Goal: Entertainment & Leisure: Consume media (video, audio)

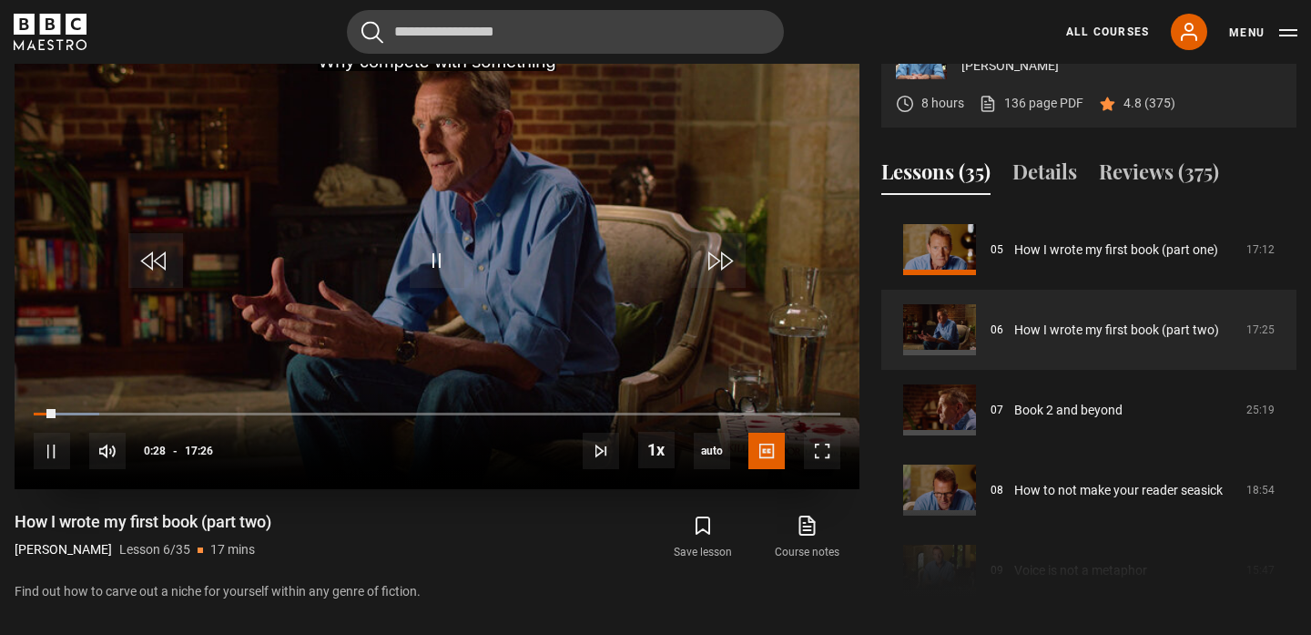
scroll to position [749, 0]
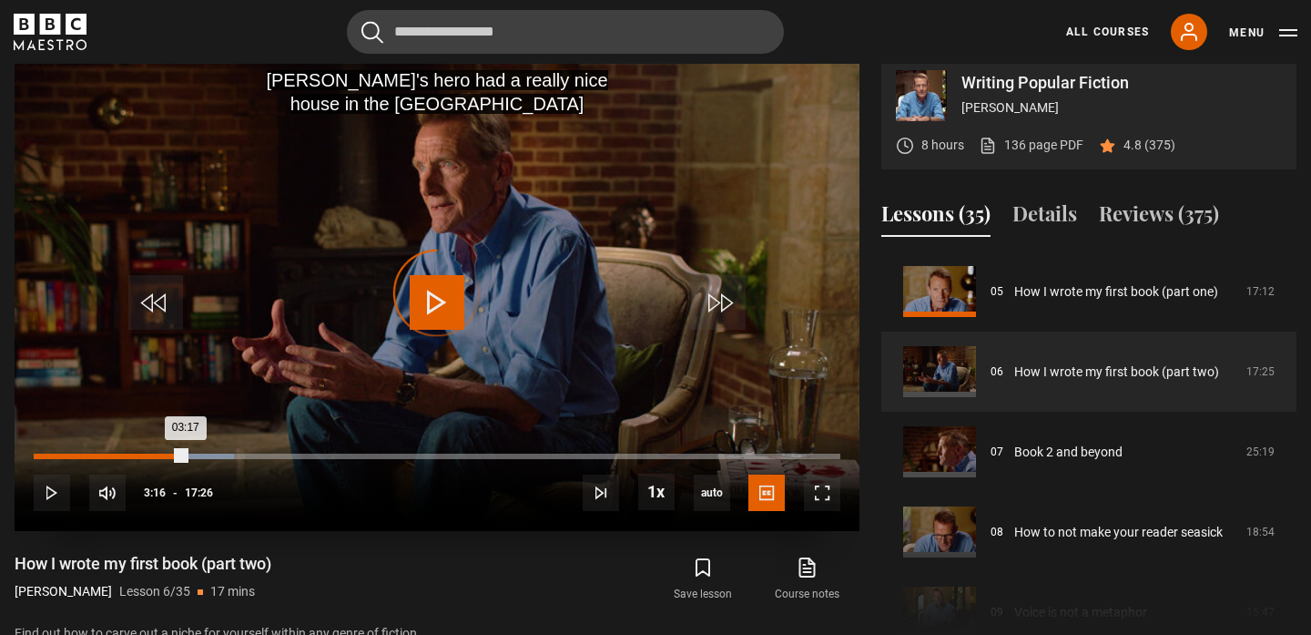
click at [168, 456] on div "Loaded : 24.86% 02:54 03:17" at bounding box center [437, 455] width 807 height 5
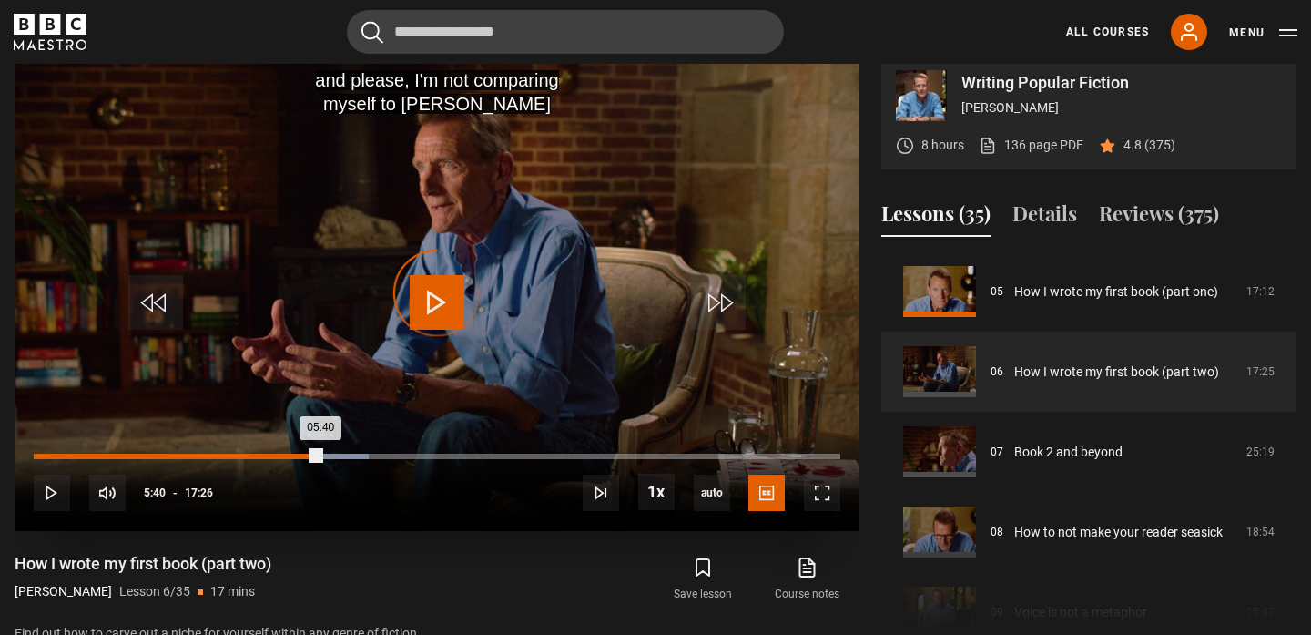
click at [296, 453] on div "05:40" at bounding box center [297, 455] width 3 height 5
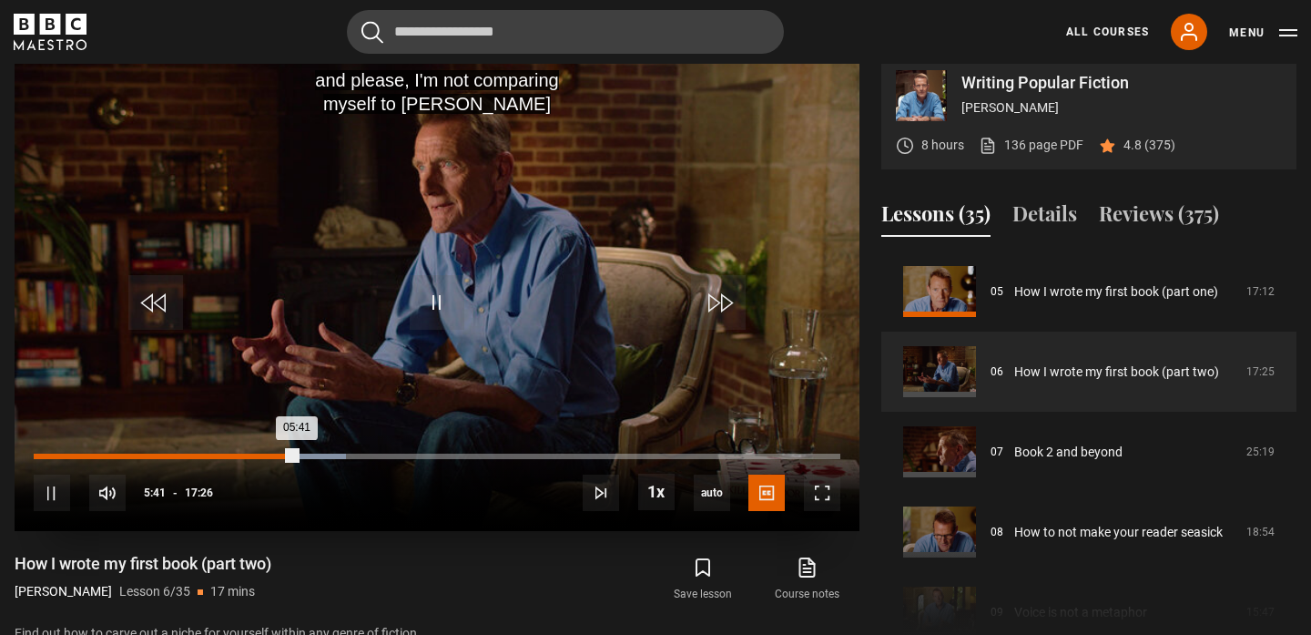
click at [279, 456] on div "Loaded : 38.72% 05:18 05:41" at bounding box center [437, 455] width 807 height 5
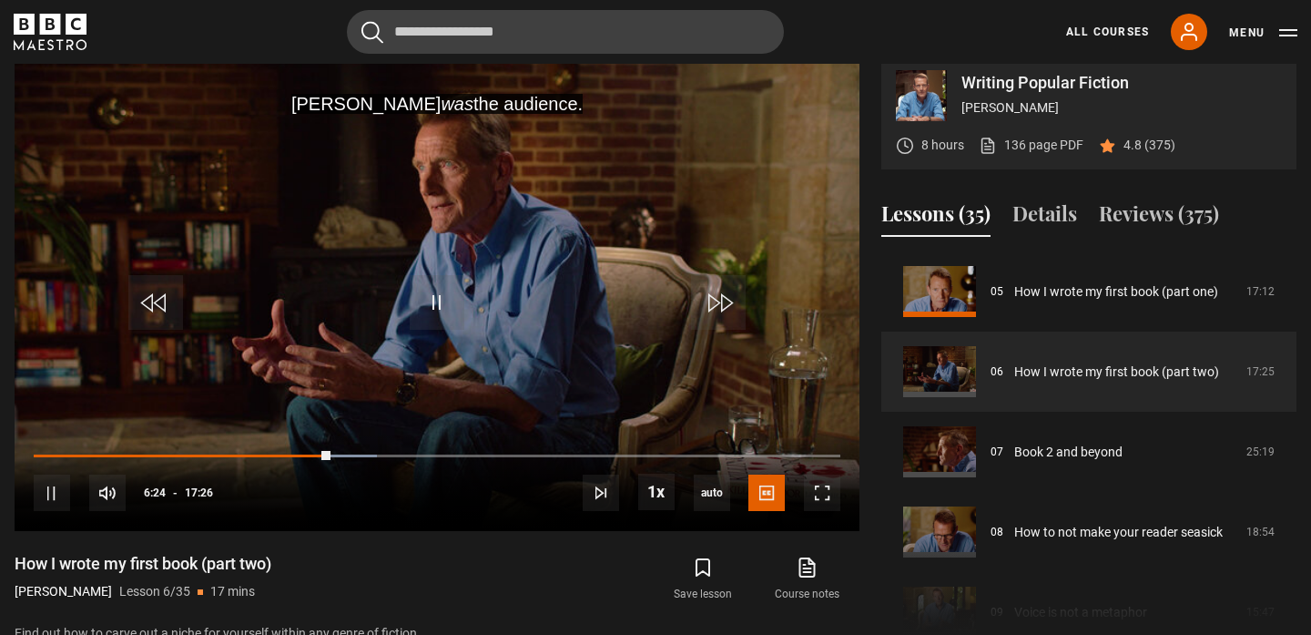
click at [410, 579] on div "How I wrote my first book (part two) [PERSON_NAME] Lesson 6/35 17 mins" at bounding box center [234, 579] width 438 height 53
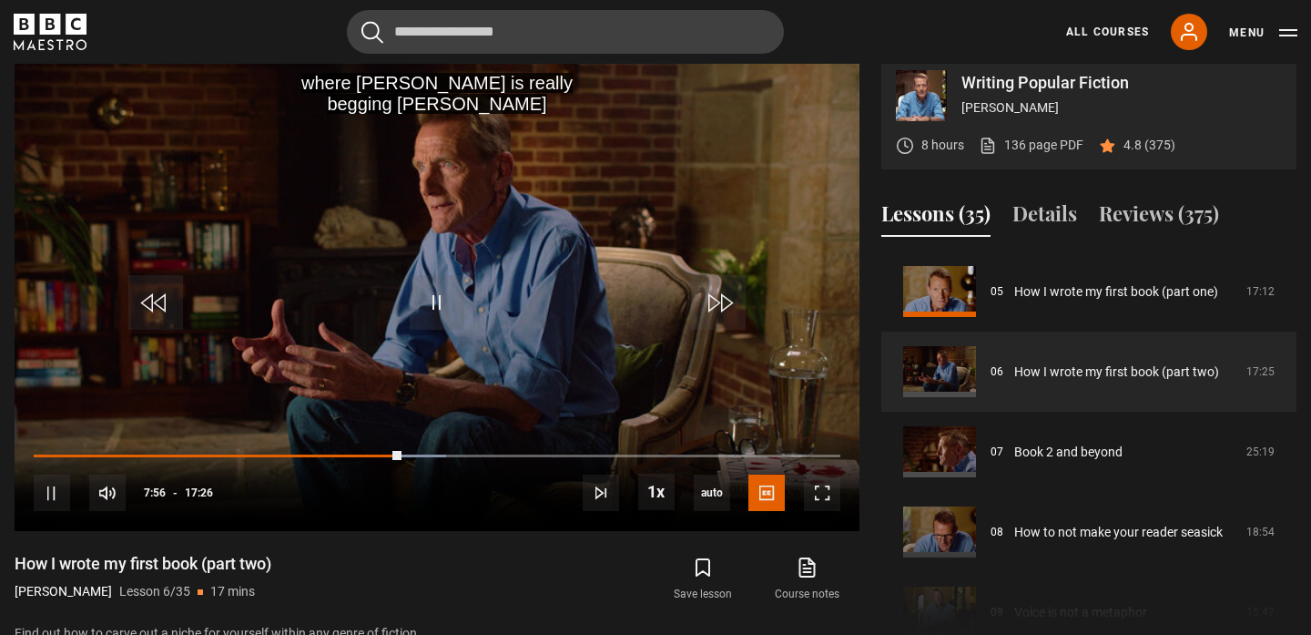
click at [381, 572] on div "How I wrote my first book (part two) [PERSON_NAME] Lesson 6/35 17 mins" at bounding box center [234, 579] width 438 height 53
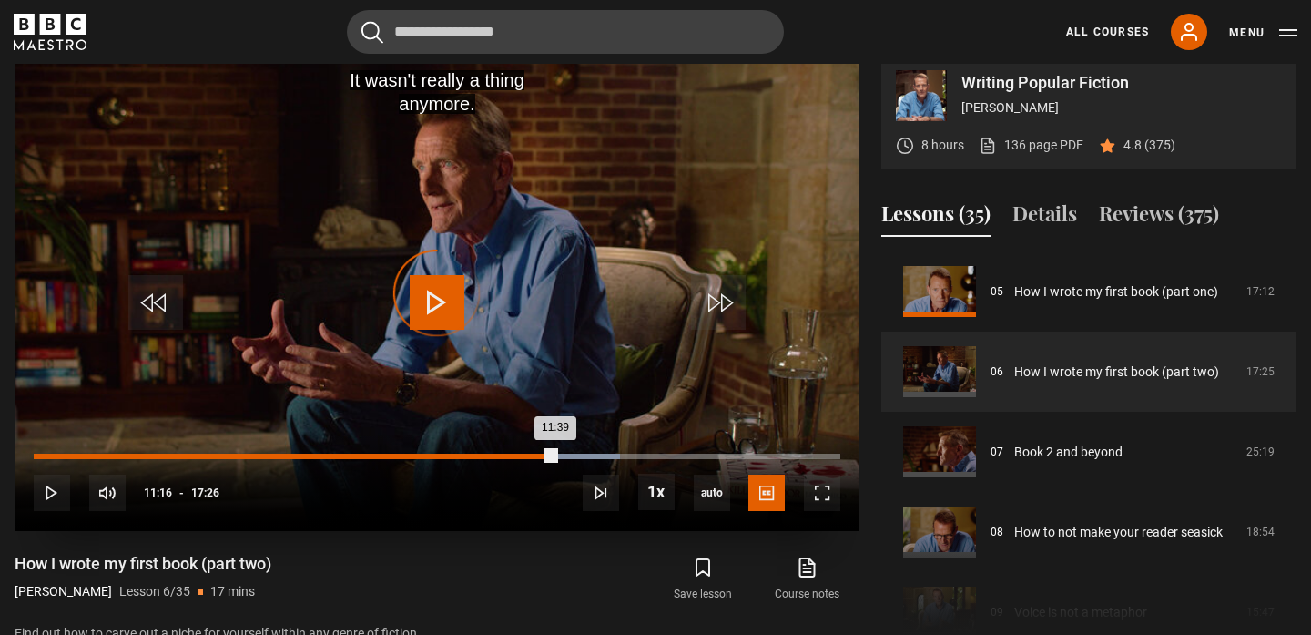
click at [555, 455] on div "Loaded : 72.66% 11:16 11:39" at bounding box center [437, 455] width 807 height 5
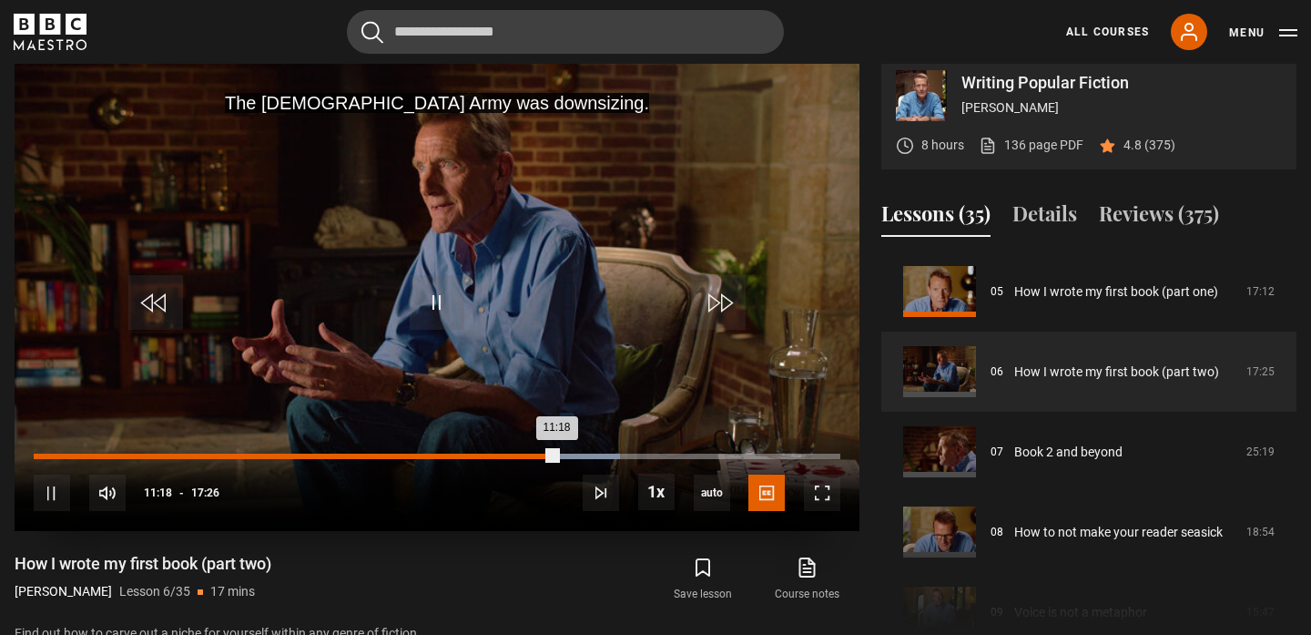
click at [541, 454] on div "10:57" at bounding box center [542, 455] width 3 height 5
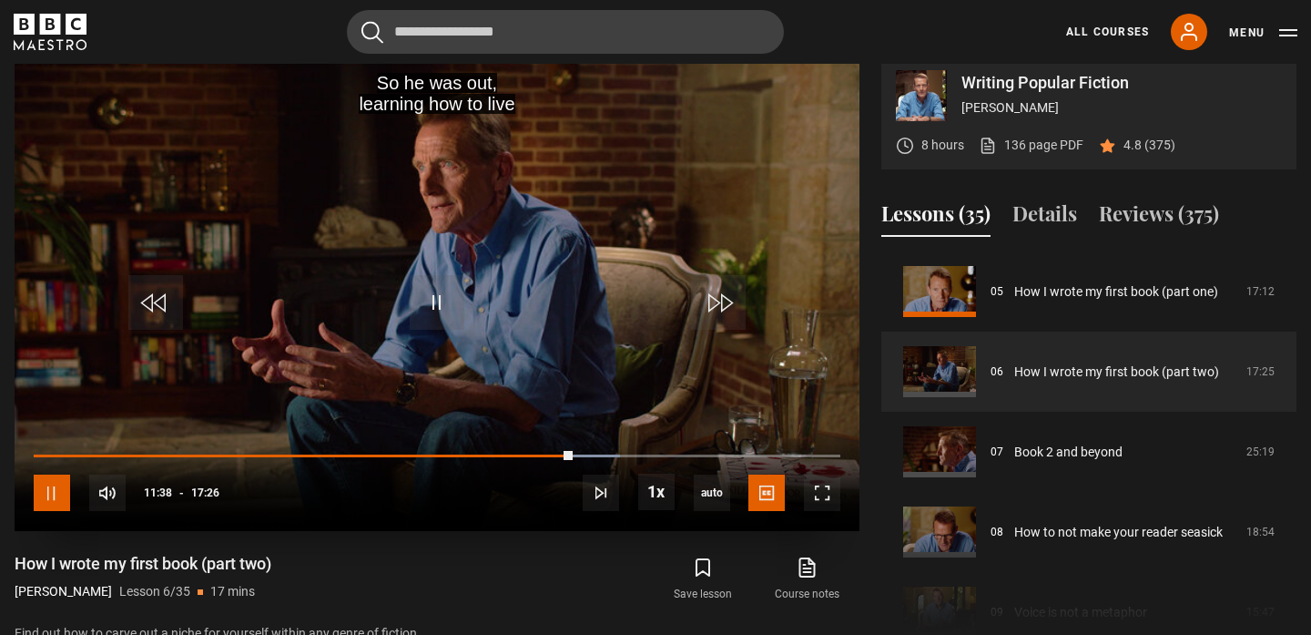
click at [52, 482] on span "Video Player" at bounding box center [52, 492] width 36 height 36
click at [448, 290] on span "Video Player" at bounding box center [437, 302] width 55 height 55
click at [405, 577] on div "How I wrote my first book (part two) [PERSON_NAME] Lesson 6/35 17 mins" at bounding box center [234, 579] width 438 height 53
click at [47, 484] on span "Video Player" at bounding box center [52, 492] width 36 height 36
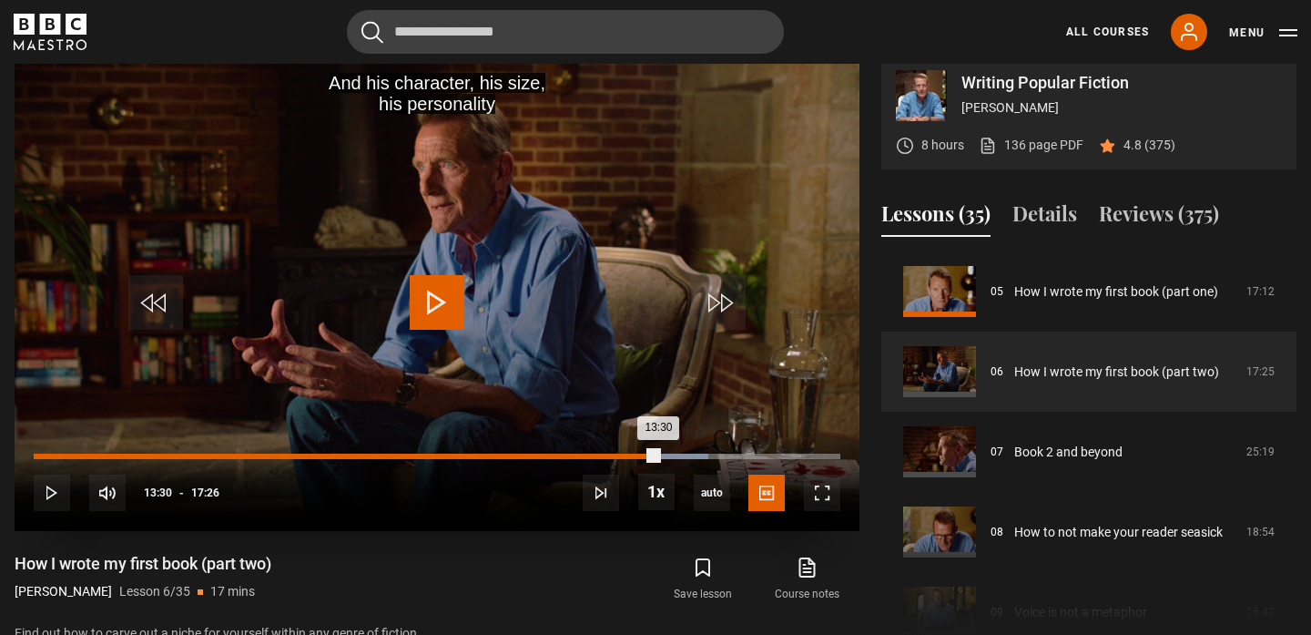
click at [640, 455] on div "Loaded : 83.65% 13:06 13:30" at bounding box center [437, 455] width 807 height 5
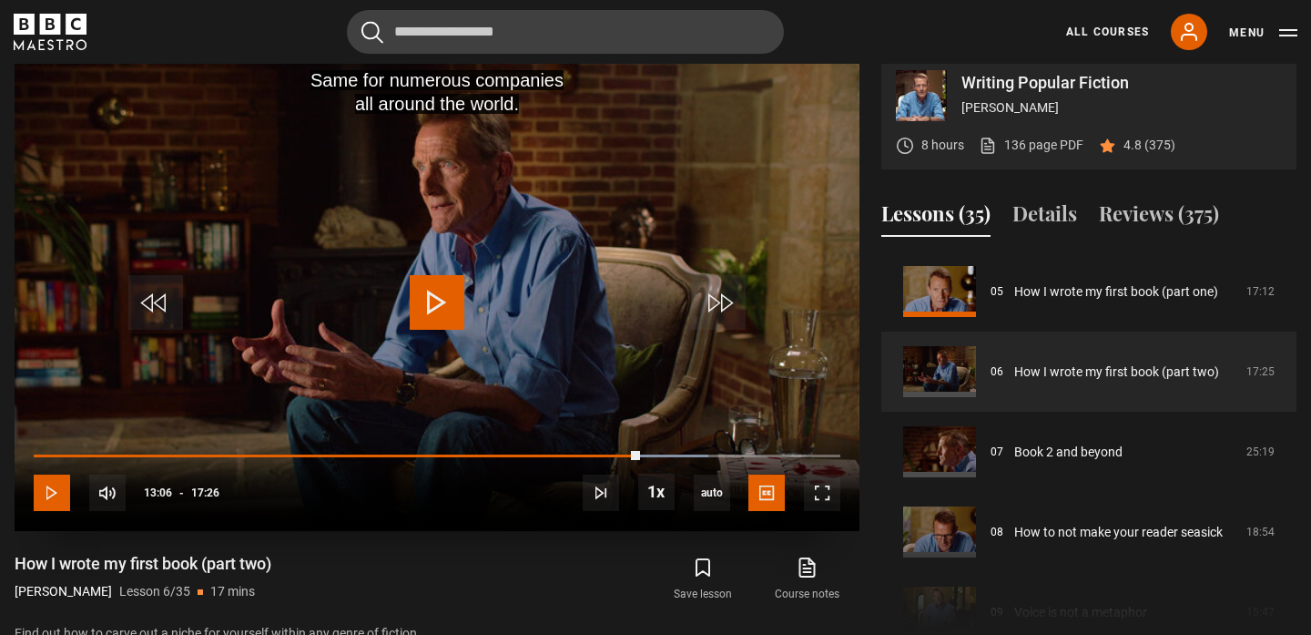
click at [44, 488] on span "Video Player" at bounding box center [52, 492] width 36 height 36
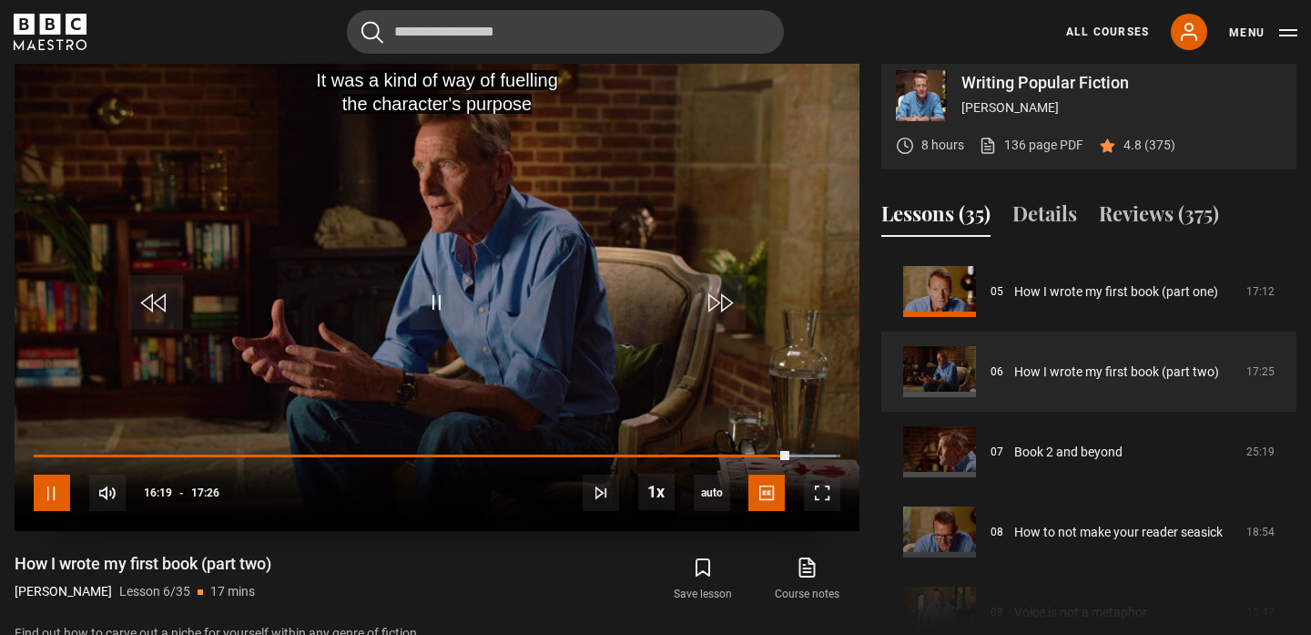
click at [53, 503] on span "Video Player" at bounding box center [52, 492] width 36 height 36
click at [429, 304] on span "Video Player" at bounding box center [437, 302] width 55 height 55
click at [792, 453] on div "10s Skip Back 10 seconds Pause 10s Skip Forward 10 seconds Loaded : 100.00% 01:…" at bounding box center [437, 481] width 845 height 101
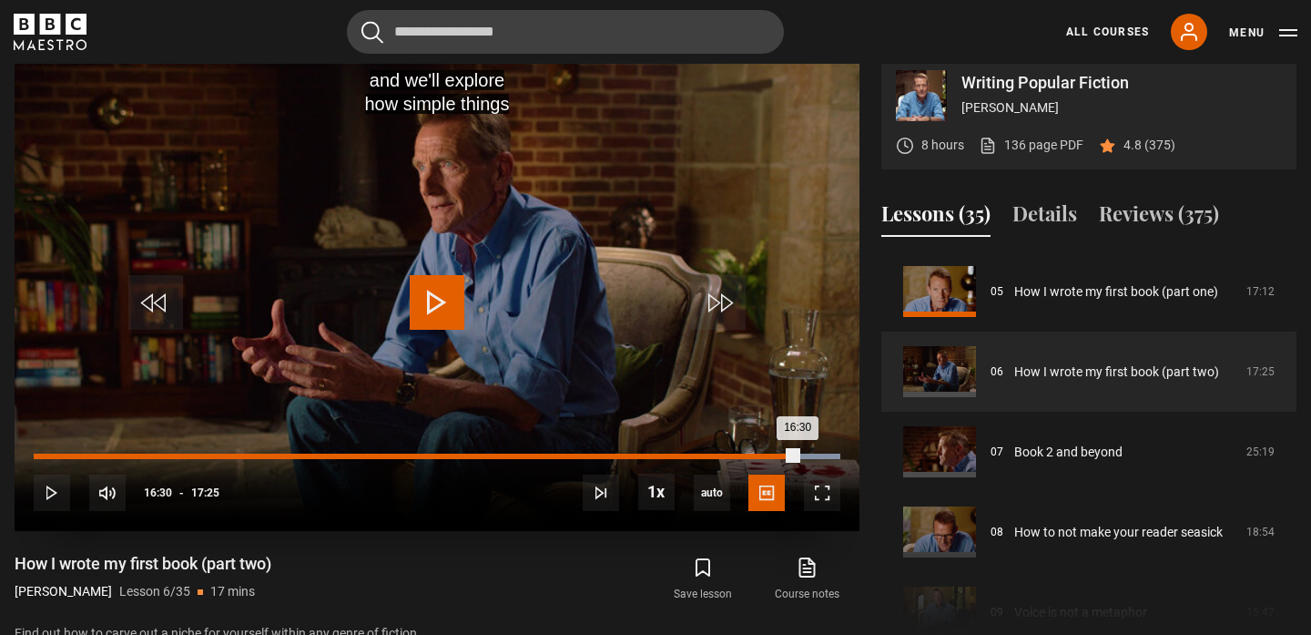
click at [797, 453] on div "Loaded : 100.00% 16:30 16:30" at bounding box center [437, 455] width 807 height 5
click at [782, 453] on div "16:10" at bounding box center [783, 455] width 3 height 5
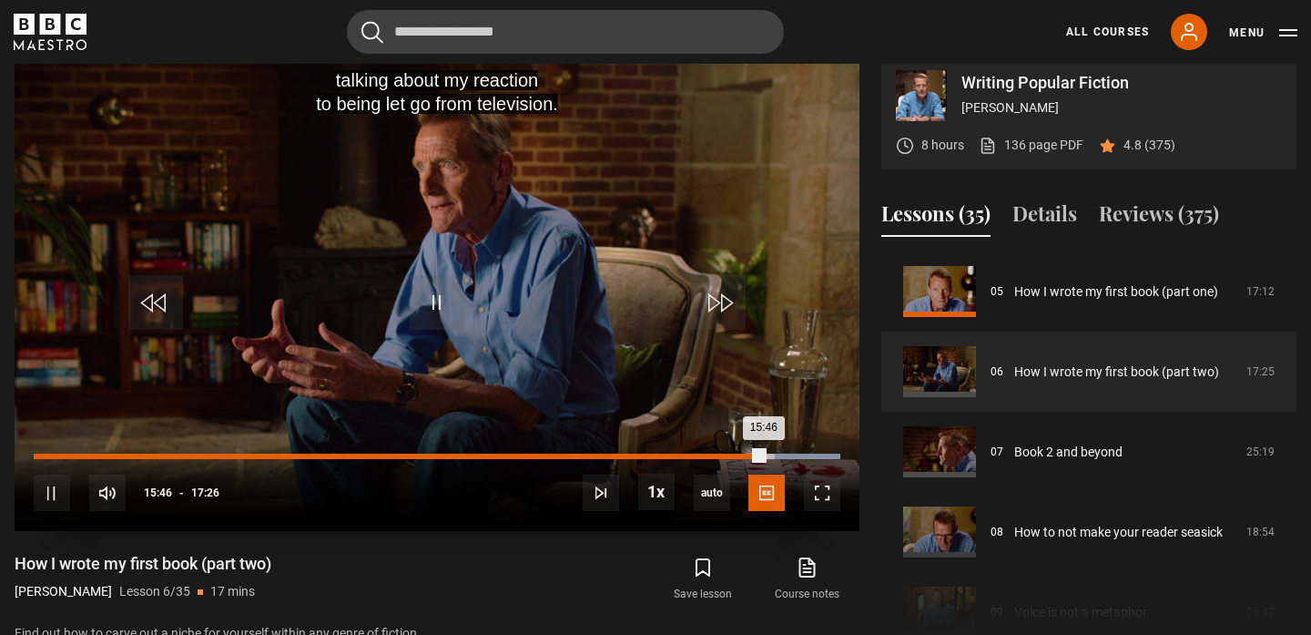
click at [763, 455] on div "Loaded : 100.00% 15:46 15:46" at bounding box center [437, 455] width 807 height 5
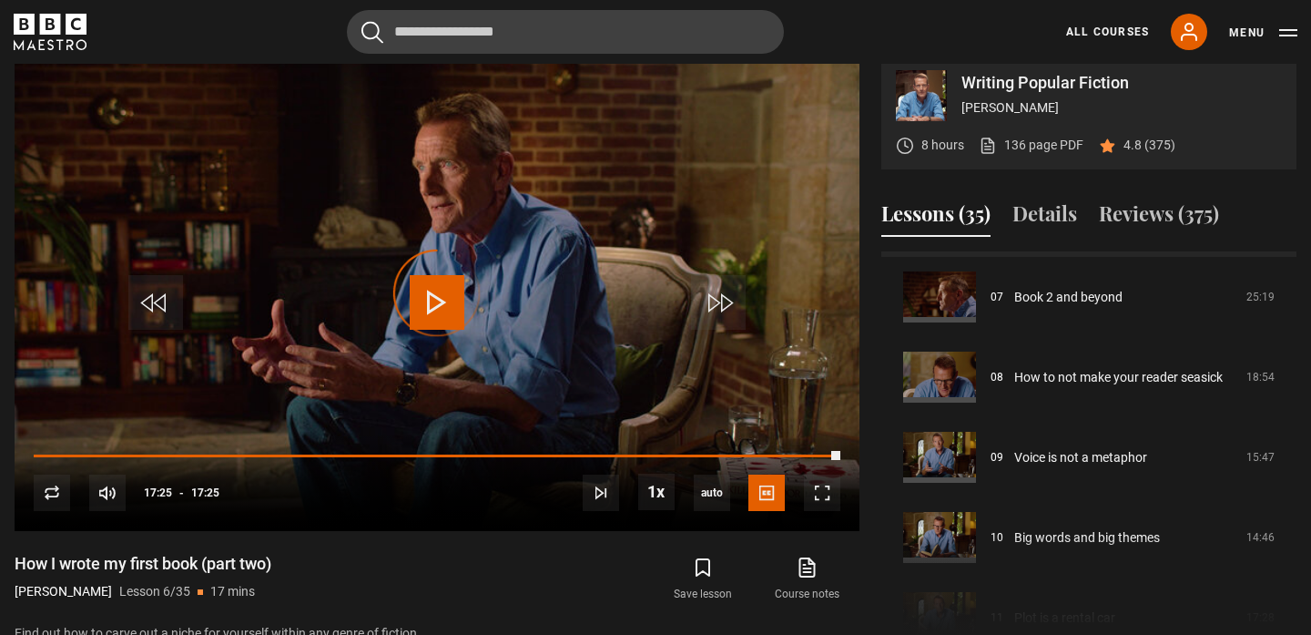
scroll to position [574, 0]
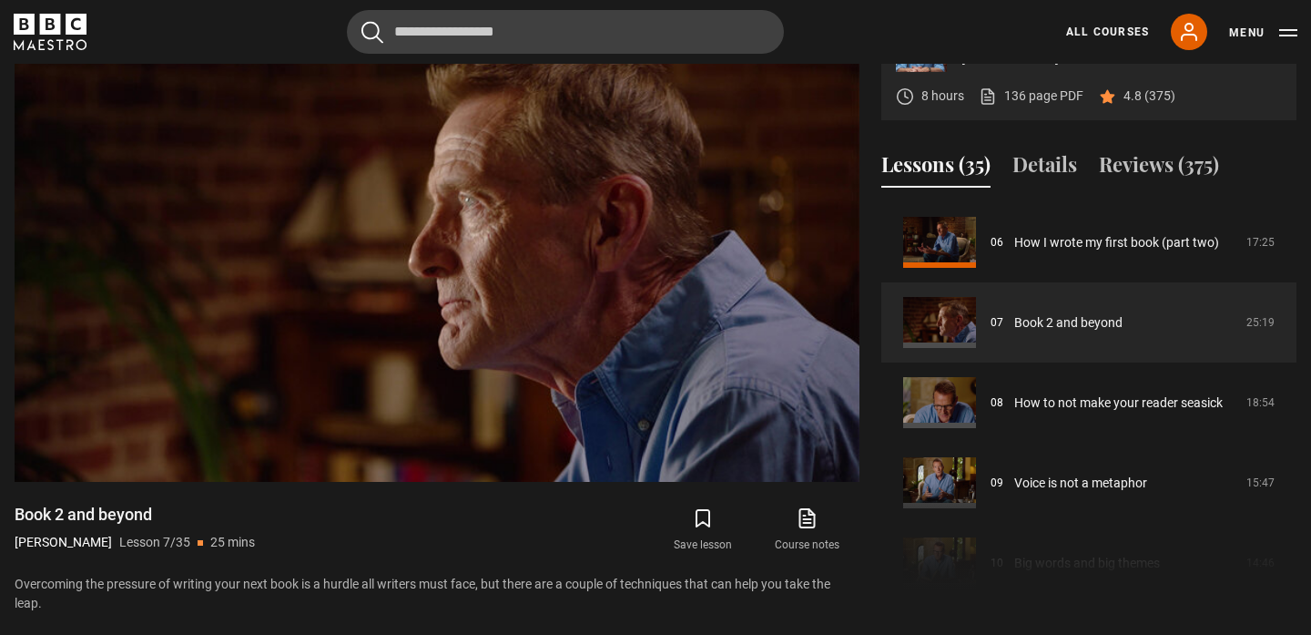
scroll to position [800, 0]
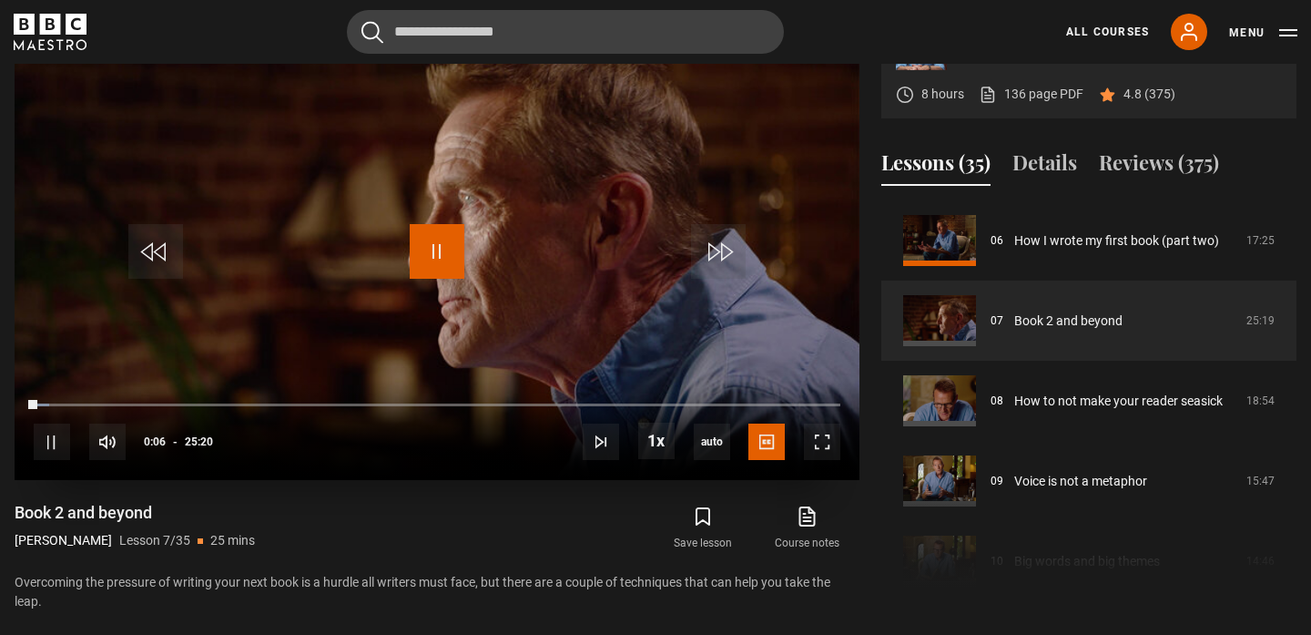
click at [443, 248] on span "Video Player" at bounding box center [437, 251] width 55 height 55
